Goal: Navigation & Orientation: Find specific page/section

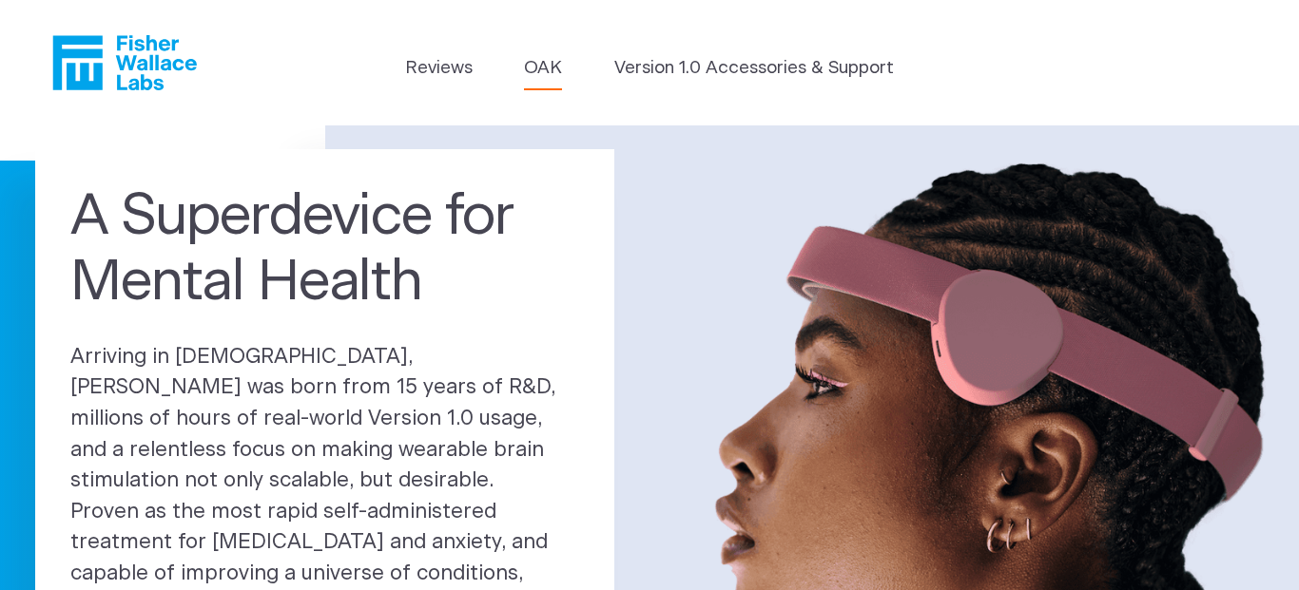
click at [547, 72] on link "OAK" at bounding box center [543, 68] width 38 height 27
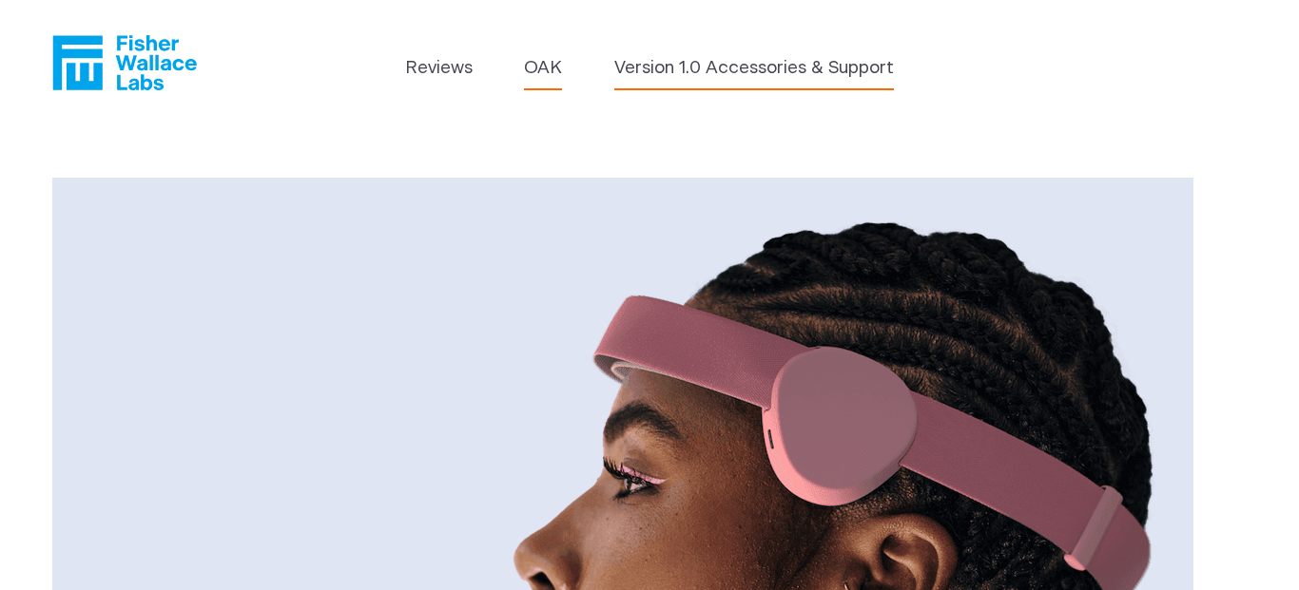
click at [769, 68] on link "Version 1.0 Accessories & Support" at bounding box center [753, 68] width 279 height 27
